Goal: Book appointment/travel/reservation

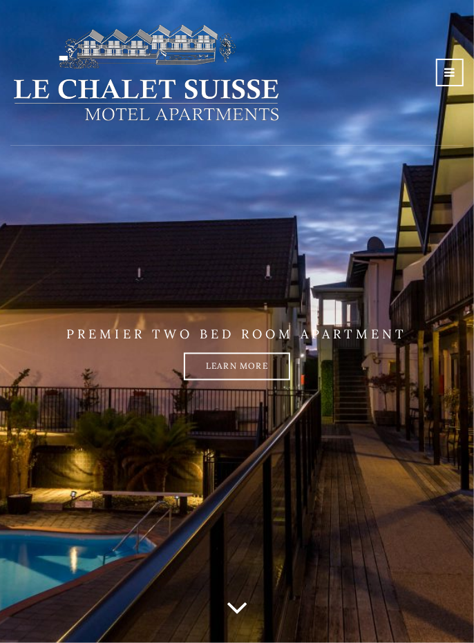
click at [455, 68] on link at bounding box center [450, 73] width 28 height 28
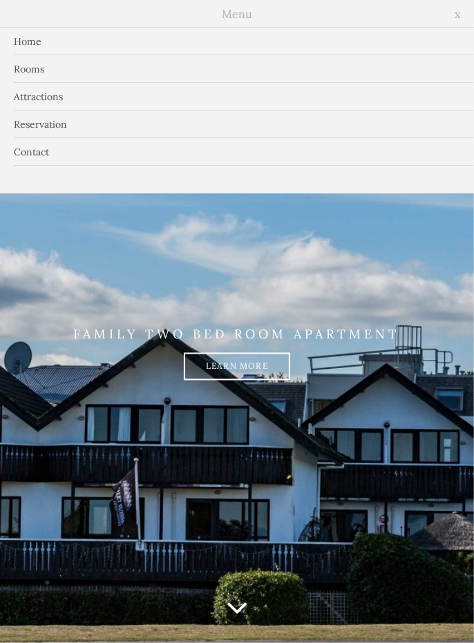
click at [29, 73] on link "Rooms" at bounding box center [237, 69] width 474 height 28
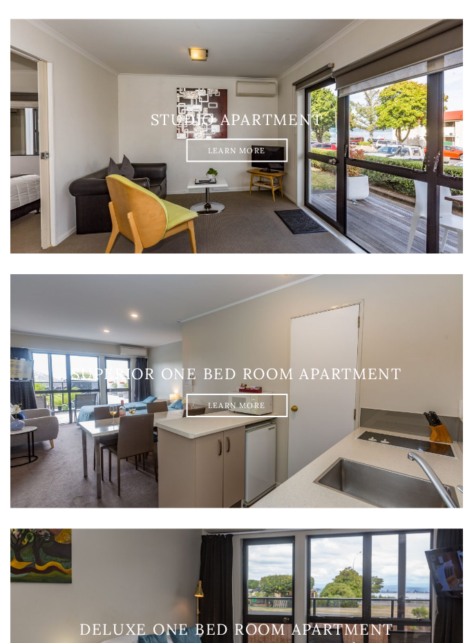
scroll to position [194, 0]
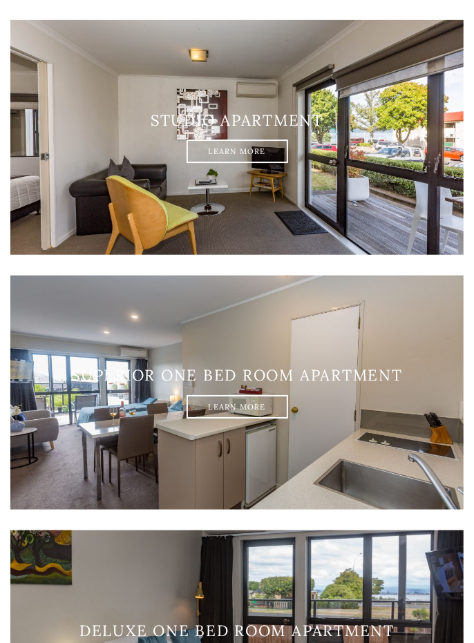
click at [235, 153] on link "Learn More" at bounding box center [238, 151] width 102 height 23
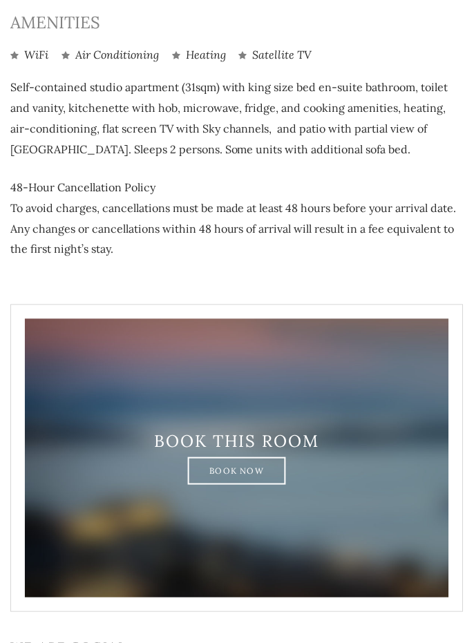
scroll to position [458, 0]
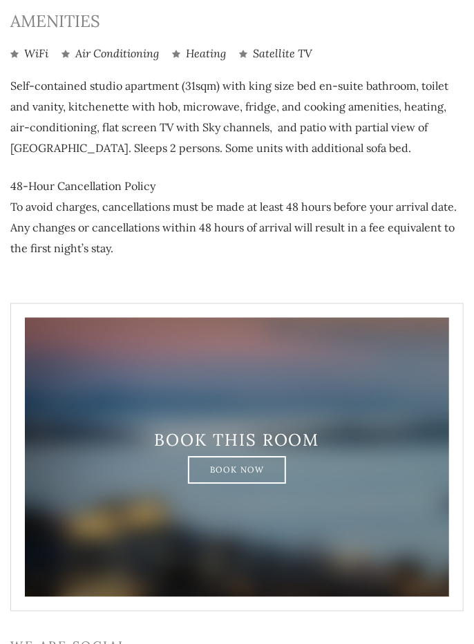
click at [238, 470] on link "Book Now" at bounding box center [237, 470] width 99 height 28
